Goal: Information Seeking & Learning: Learn about a topic

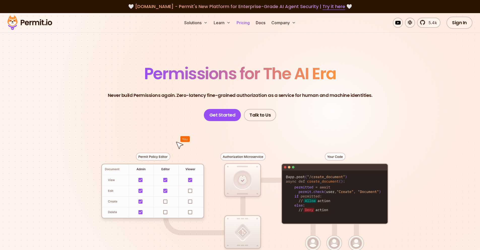
click at [240, 27] on link "Pricing" at bounding box center [243, 23] width 17 height 10
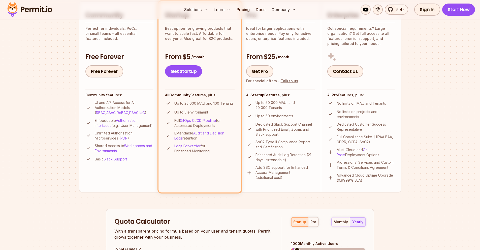
scroll to position [118, 0]
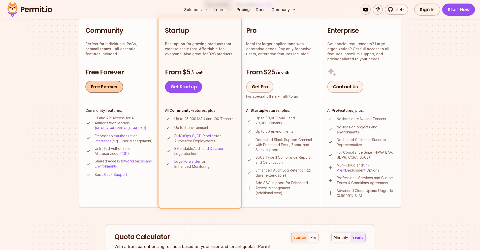
click at [108, 88] on link "Free Forever" at bounding box center [104, 87] width 38 height 12
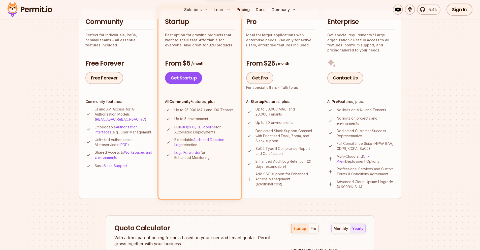
scroll to position [0, 0]
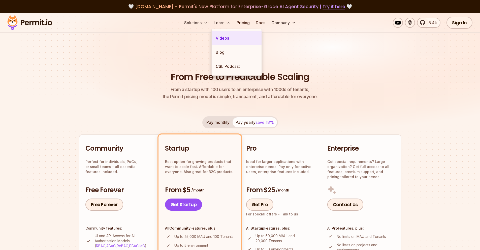
click at [234, 38] on link "Videos" at bounding box center [237, 38] width 50 height 14
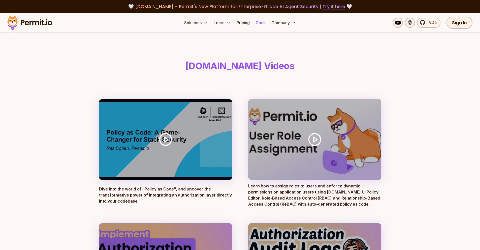
click at [263, 26] on link "Docs" at bounding box center [261, 23] width 14 height 10
click at [246, 21] on link "Pricing" at bounding box center [243, 23] width 17 height 10
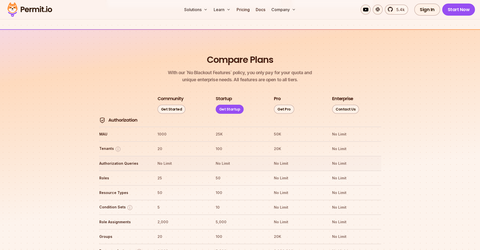
scroll to position [588, 0]
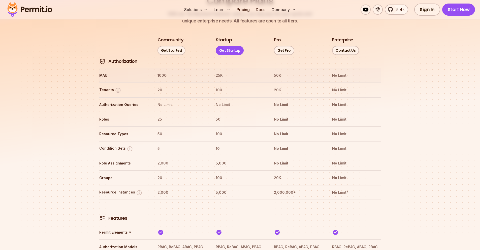
click at [99, 71] on th "MAU" at bounding box center [123, 75] width 49 height 8
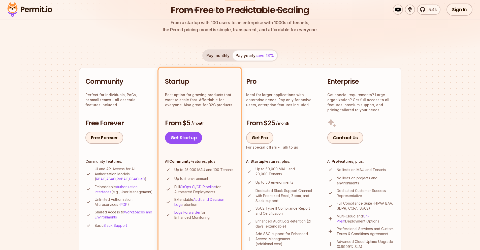
scroll to position [118, 0]
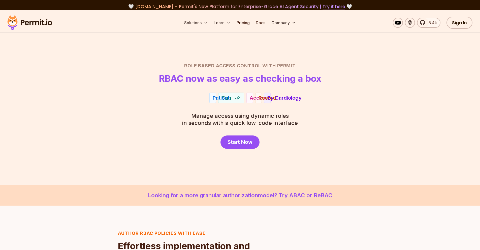
click at [178, 70] on header "Role Based Access Control with Permit RBAC now as easy as checking a box" at bounding box center [240, 72] width 353 height 21
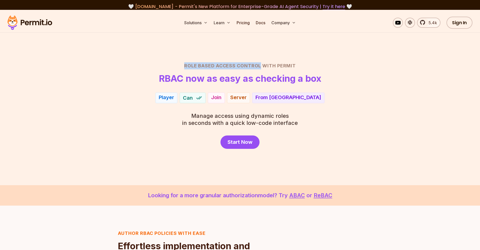
drag, startPoint x: 178, startPoint y: 70, endPoint x: 256, endPoint y: 70, distance: 77.9
click at [256, 70] on header "Role Based Access Control with Permit RBAC now as easy as checking a box" at bounding box center [240, 72] width 353 height 21
copy h2 "Role Based Access Control"
